Goal: Task Accomplishment & Management: Use online tool/utility

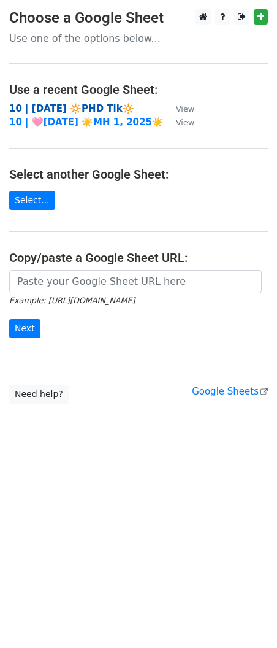
click at [80, 110] on strong "10 | [DATE] 🔆PHD Tik🔆" at bounding box center [71, 108] width 125 height 11
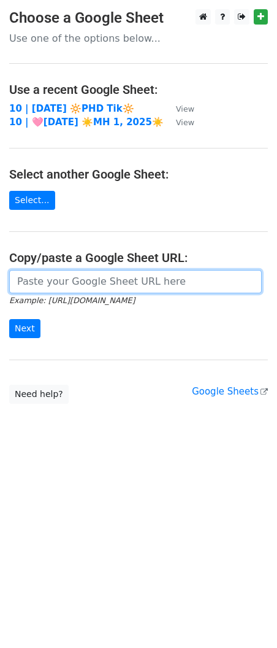
click at [96, 286] on input "url" at bounding box center [135, 281] width 253 height 23
paste input "https://docs.google.com/spreadsheets/d/11kiXfFZy7VDwjuPOYx26Mlv6WUwr8kxo5U90NdL…"
type input "https://docs.google.com/spreadsheets/d/11kiXfFZy7VDwjuPOYx26Mlv6WUwr8kxo5U90NdL…"
click at [9, 319] on input "Next" at bounding box center [24, 328] width 31 height 19
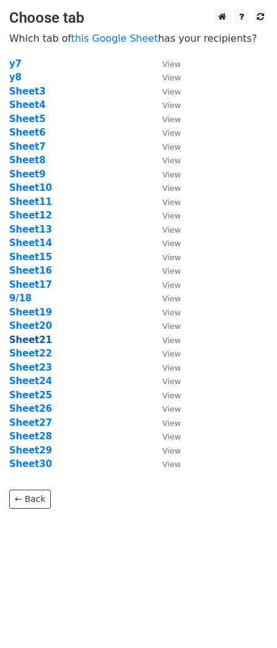
click at [35, 341] on strong "Sheet21" at bounding box center [30, 339] width 43 height 11
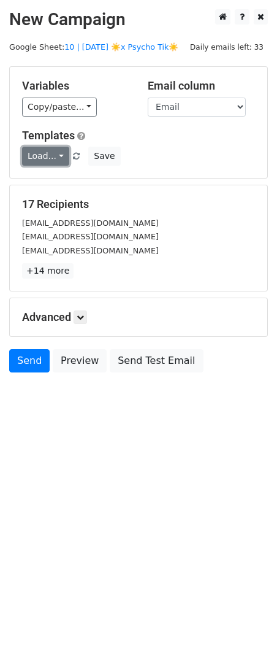
click at [43, 158] on link "Load..." at bounding box center [45, 156] width 47 height 19
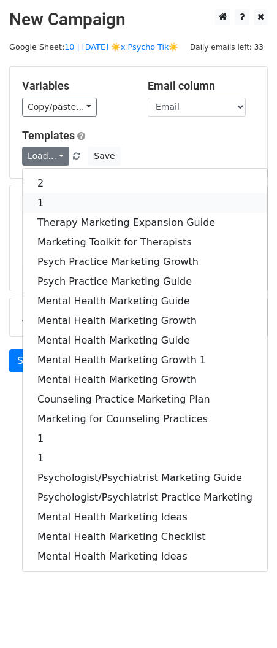
click at [67, 204] on link "1" at bounding box center [145, 203] width 245 height 20
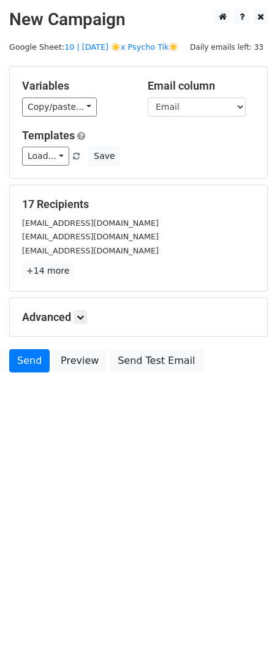
click at [85, 328] on div "Advanced Tracking Track Opens UTM Codes Track Clicks Filters Only include sprea…" at bounding box center [139, 317] width 258 height 38
click at [85, 312] on link at bounding box center [80, 316] width 13 height 13
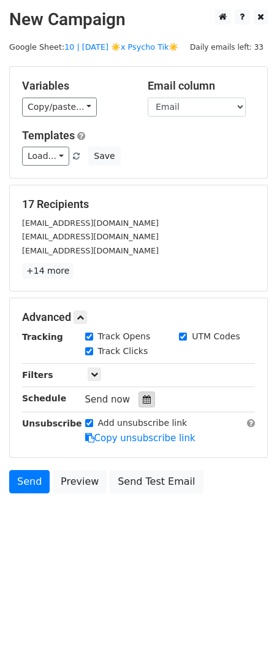
click at [144, 395] on icon at bounding box center [147, 399] width 8 height 9
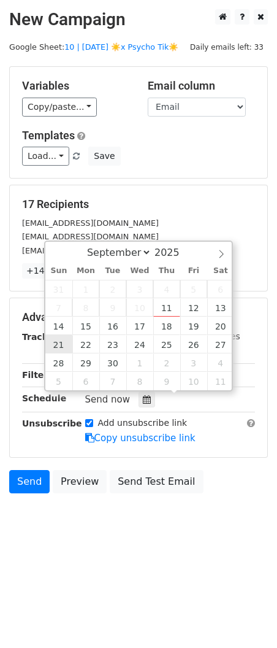
type input "2025-09-21 12:00"
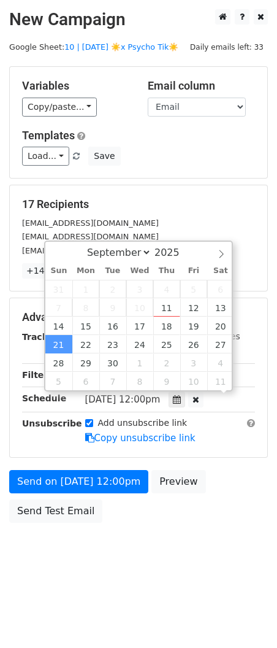
scroll to position [1, 0]
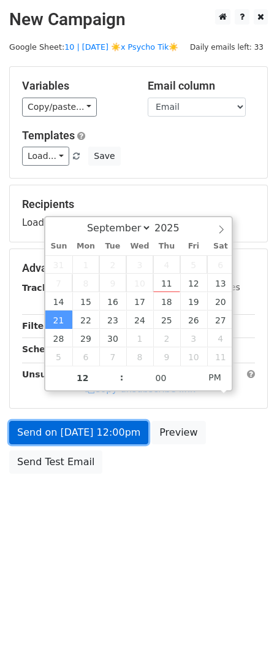
click at [69, 433] on link "Send on Sep 21 at 12:00pm" at bounding box center [78, 432] width 139 height 23
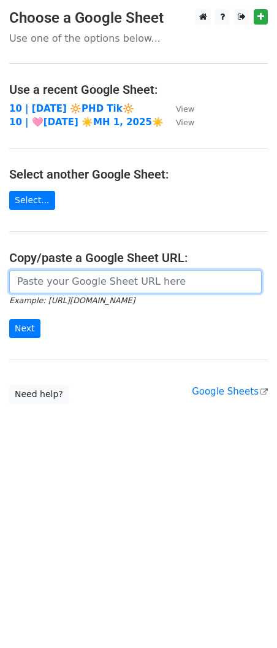
click at [148, 284] on input "url" at bounding box center [135, 281] width 253 height 23
paste input "[URL][DOMAIN_NAME]"
type input "https://docs.google.com/spreadsheets/d/11kiXfFZy7VDwjuPOYx26Mlv6WUwr8kxo5U90NdL…"
click at [9, 319] on input "Next" at bounding box center [24, 328] width 31 height 19
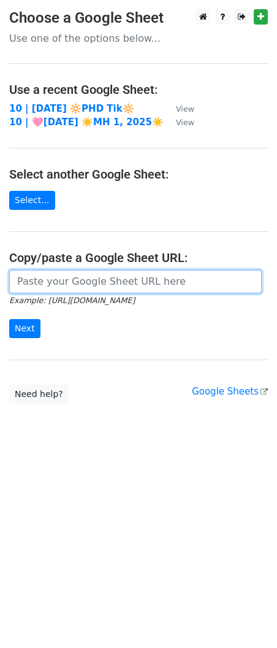
click at [99, 287] on input "url" at bounding box center [135, 281] width 253 height 23
paste input "[URL][DOMAIN_NAME]"
type input "[URL][DOMAIN_NAME]"
click at [9, 319] on input "Next" at bounding box center [24, 328] width 31 height 19
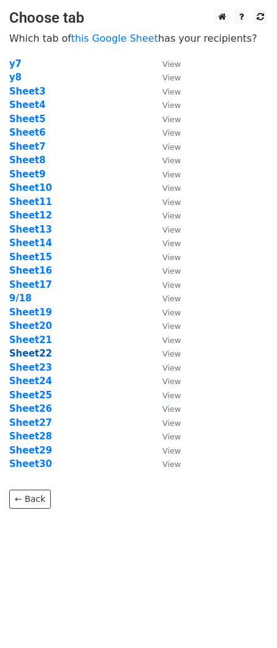
click at [38, 349] on strong "Sheet22" at bounding box center [30, 353] width 43 height 11
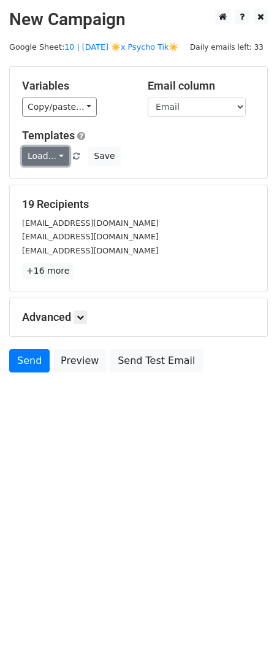
click at [52, 160] on link "Load..." at bounding box center [45, 156] width 47 height 19
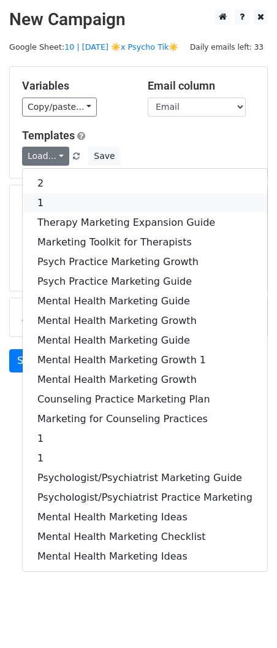
click at [60, 203] on link "1" at bounding box center [145, 203] width 245 height 20
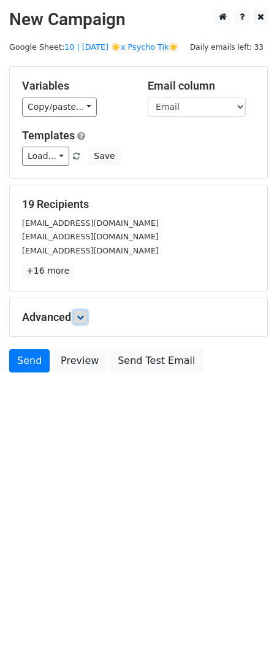
click at [87, 323] on link at bounding box center [80, 316] width 13 height 13
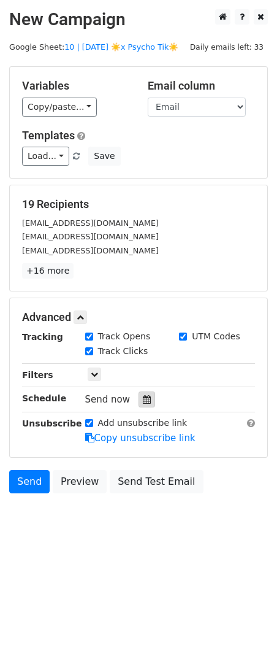
click at [145, 403] on icon at bounding box center [147, 399] width 8 height 9
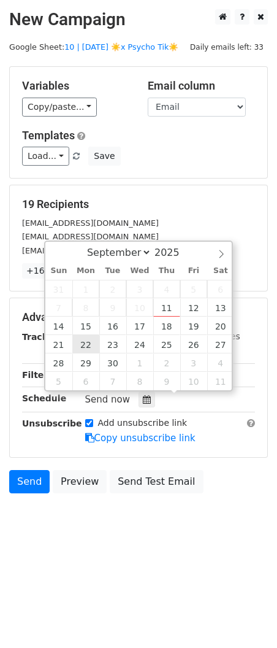
type input "2025-09-22 12:00"
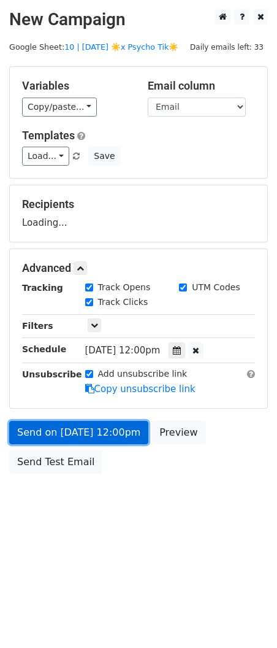
click at [82, 423] on link "Send on Sep 22 at 12:00pm" at bounding box center [78, 432] width 139 height 23
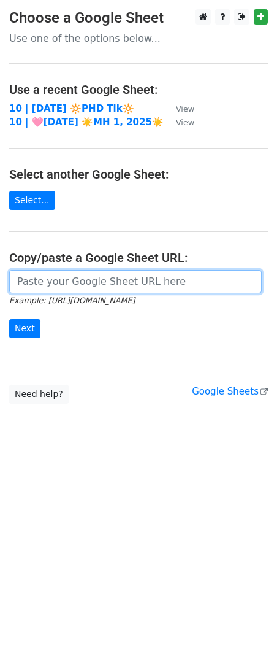
click at [107, 291] on input "url" at bounding box center [135, 281] width 253 height 23
paste input "[URL][DOMAIN_NAME]"
type input "[URL][DOMAIN_NAME]"
click at [9, 319] on input "Next" at bounding box center [24, 328] width 31 height 19
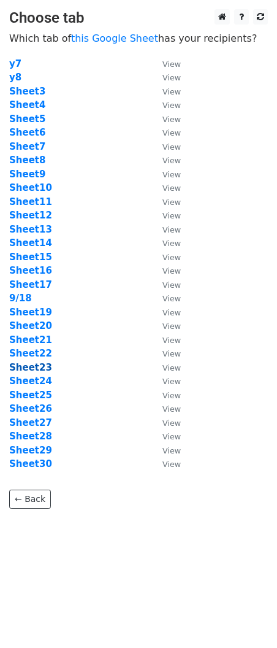
click at [39, 367] on strong "Sheet23" at bounding box center [30, 367] width 43 height 11
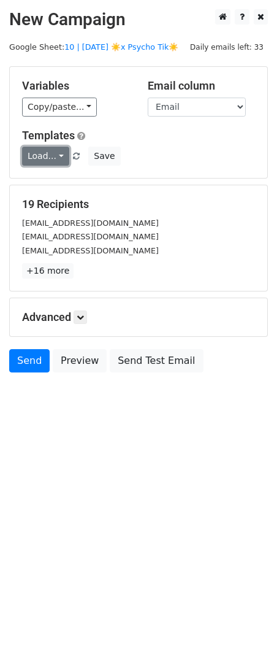
click at [48, 153] on link "Load..." at bounding box center [45, 156] width 47 height 19
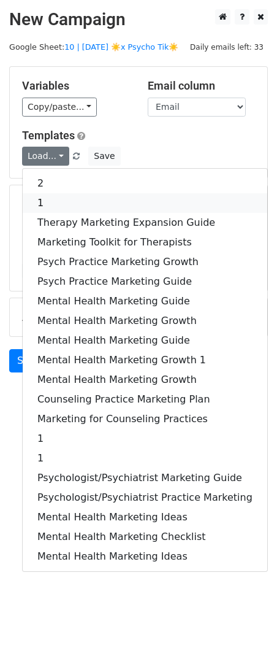
click at [58, 199] on link "1" at bounding box center [145, 203] width 245 height 20
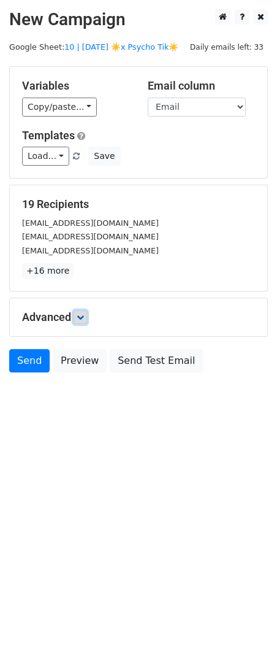
click at [83, 320] on icon at bounding box center [80, 317] width 7 height 7
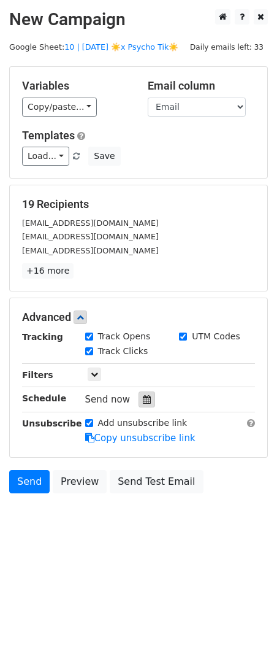
click at [139, 391] on div at bounding box center [147, 399] width 17 height 16
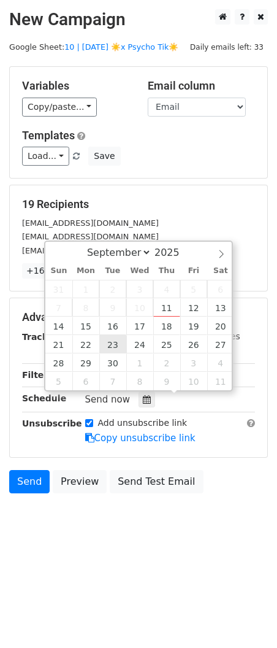
type input "2025-09-23 12:00"
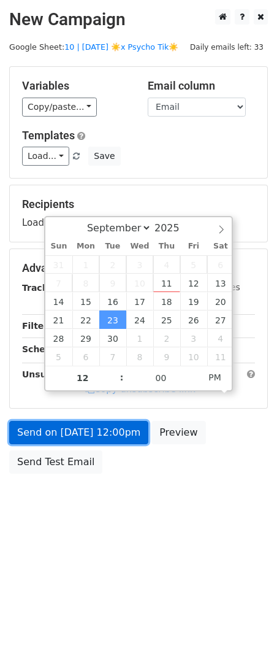
click at [110, 426] on link "Send on Sep 23 at 12:00pm" at bounding box center [78, 432] width 139 height 23
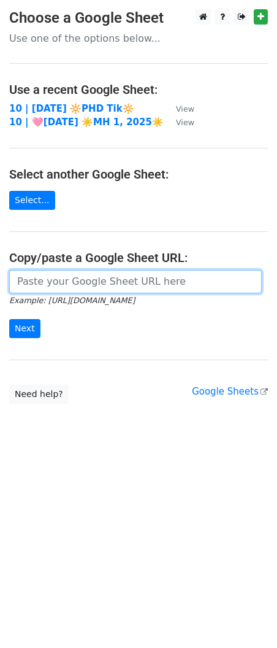
click at [118, 286] on input "url" at bounding box center [135, 281] width 253 height 23
paste input "https://docs.google.com/spreadsheets/d/11kiXfFZy7VDwjuPOYx26Mlv6WUwr8kxo5U90NdL…"
type input "https://docs.google.com/spreadsheets/d/11kiXfFZy7VDwjuPOYx26Mlv6WUwr8kxo5U90NdL…"
click at [9, 319] on input "Next" at bounding box center [24, 328] width 31 height 19
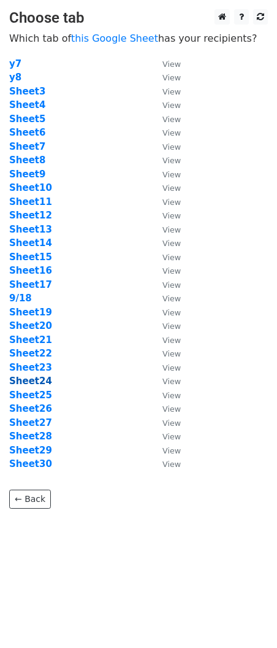
click at [34, 379] on strong "Sheet24" at bounding box center [30, 381] width 43 height 11
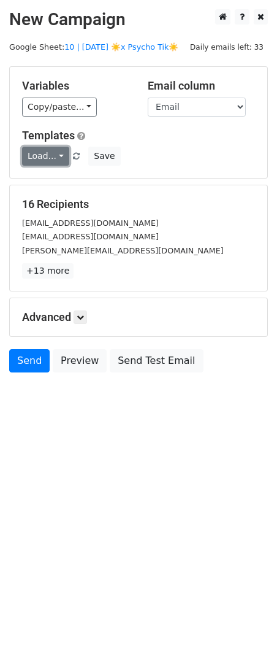
click at [48, 153] on link "Load..." at bounding box center [45, 156] width 47 height 19
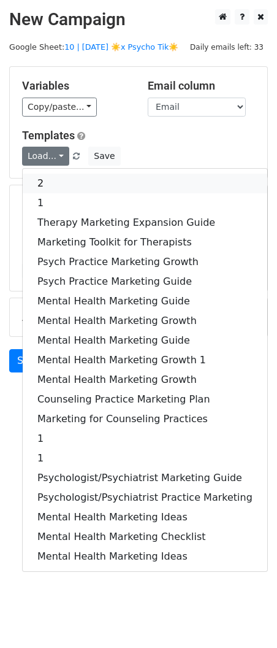
click at [59, 181] on link "2" at bounding box center [145, 184] width 245 height 20
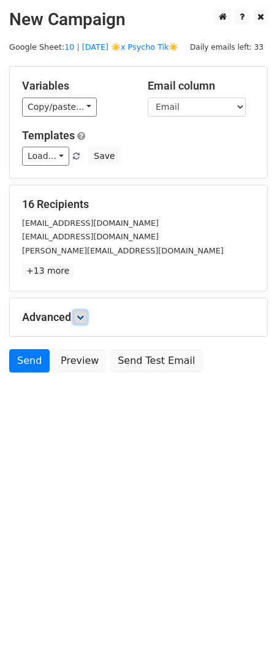
click at [85, 322] on link at bounding box center [80, 316] width 13 height 13
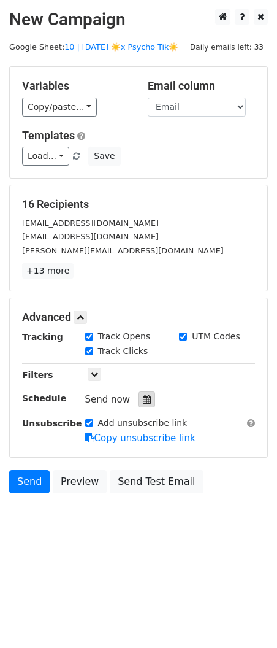
click at [143, 404] on div at bounding box center [147, 399] width 17 height 16
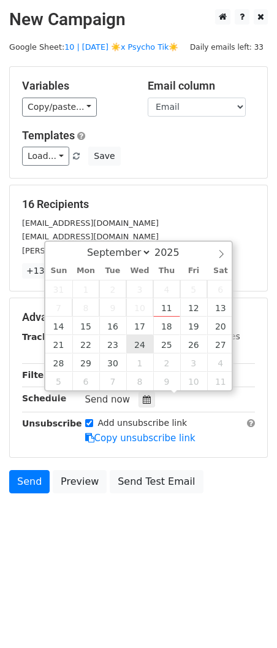
type input "[DATE] 12:00"
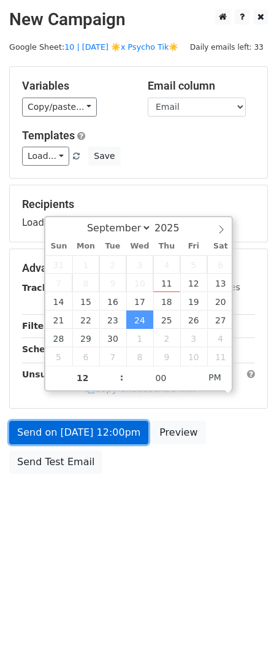
click at [112, 442] on link "Send on Sep 24 at 12:00pm" at bounding box center [78, 432] width 139 height 23
